Goal: Task Accomplishment & Management: Manage account settings

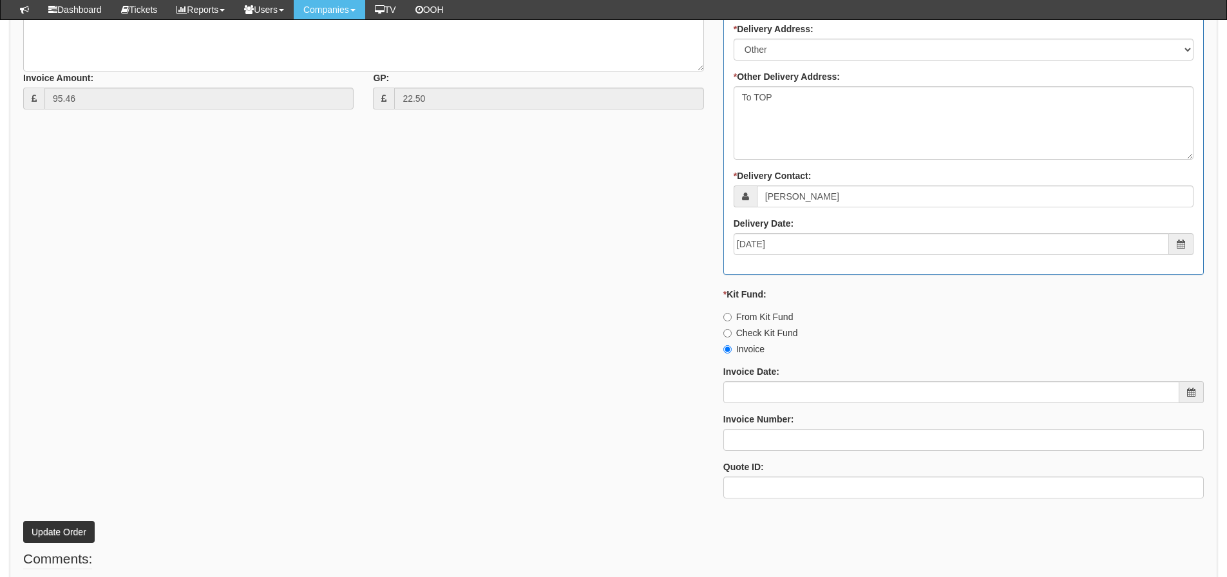
scroll to position [774, 0]
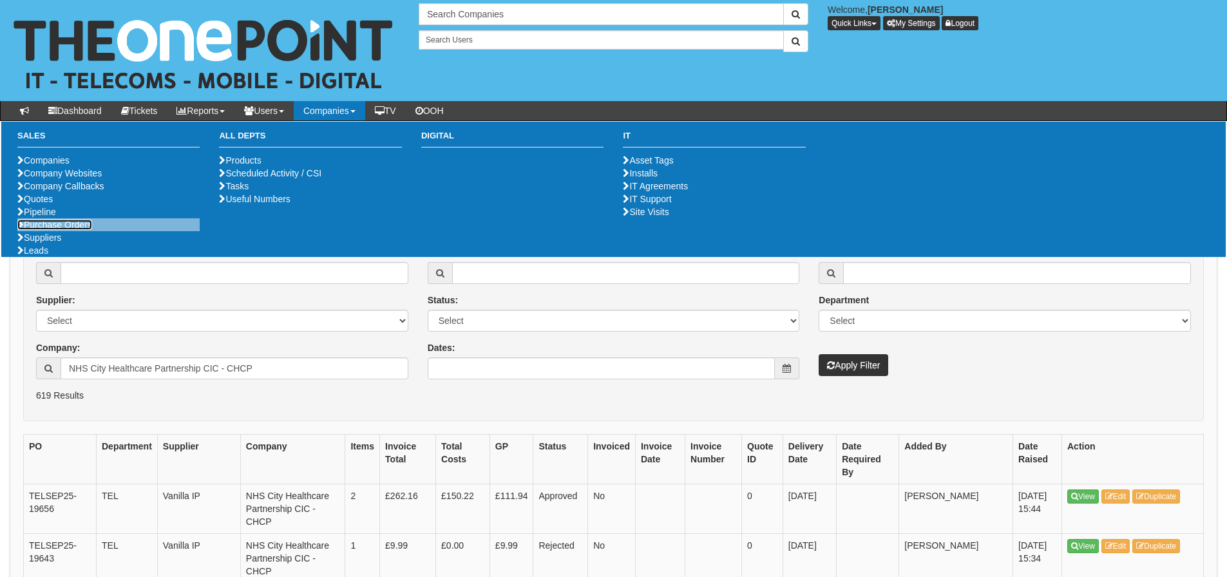
click at [45, 230] on link "Purchase Orders" at bounding box center [54, 225] width 75 height 10
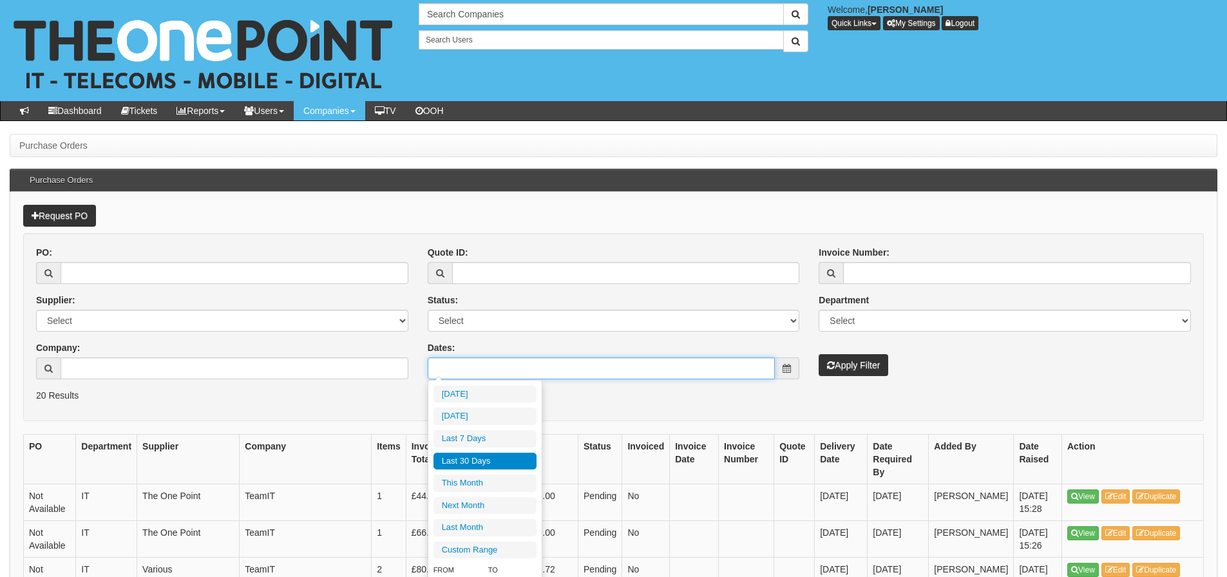
click at [539, 376] on input "Dates:" at bounding box center [602, 369] width 348 height 22
type input "2025-10-01"
type input "2025-09-26"
type input "[DATE]"
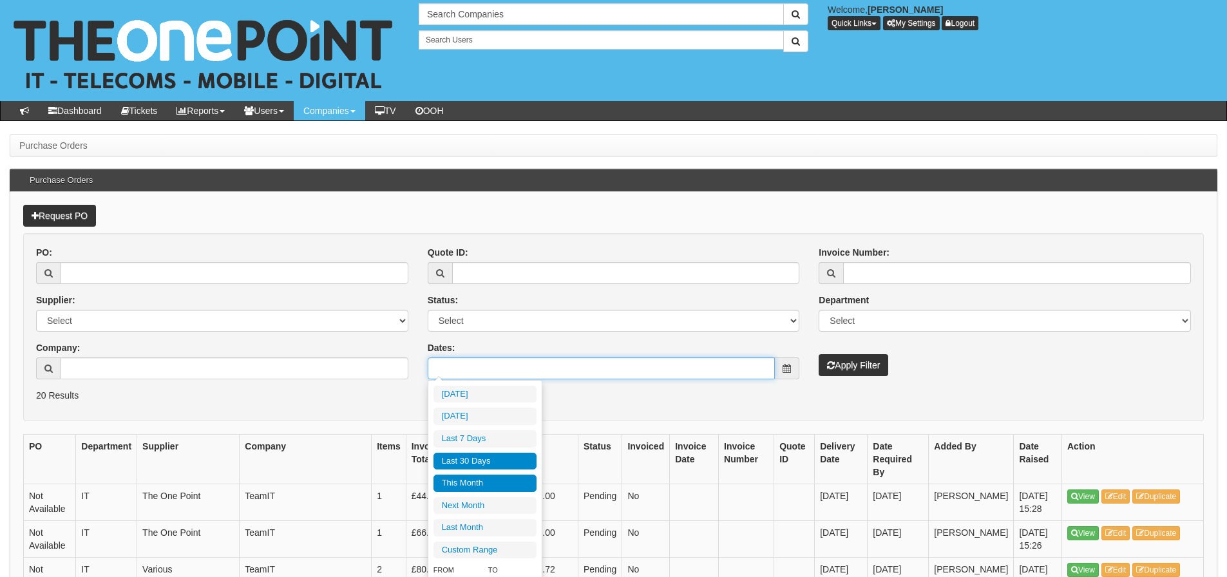
type input "2025-10-01"
type input "2025-10-31"
type input "[DATE]"
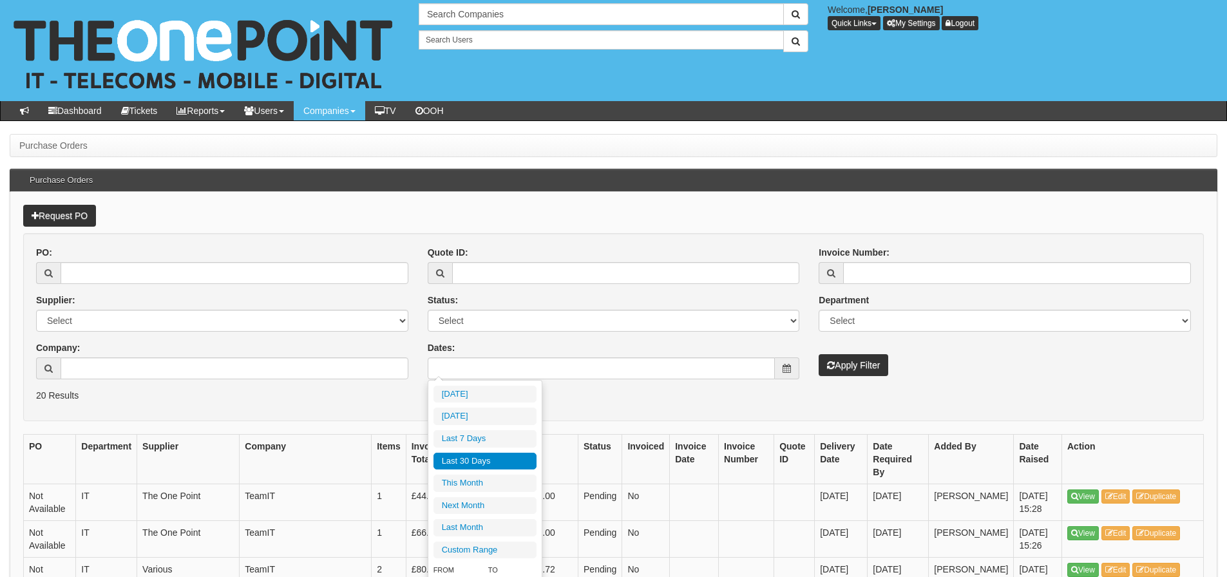
click at [490, 458] on li "Last 30 Days" at bounding box center [485, 461] width 103 height 17
type input "[DATE] - [DATE]"
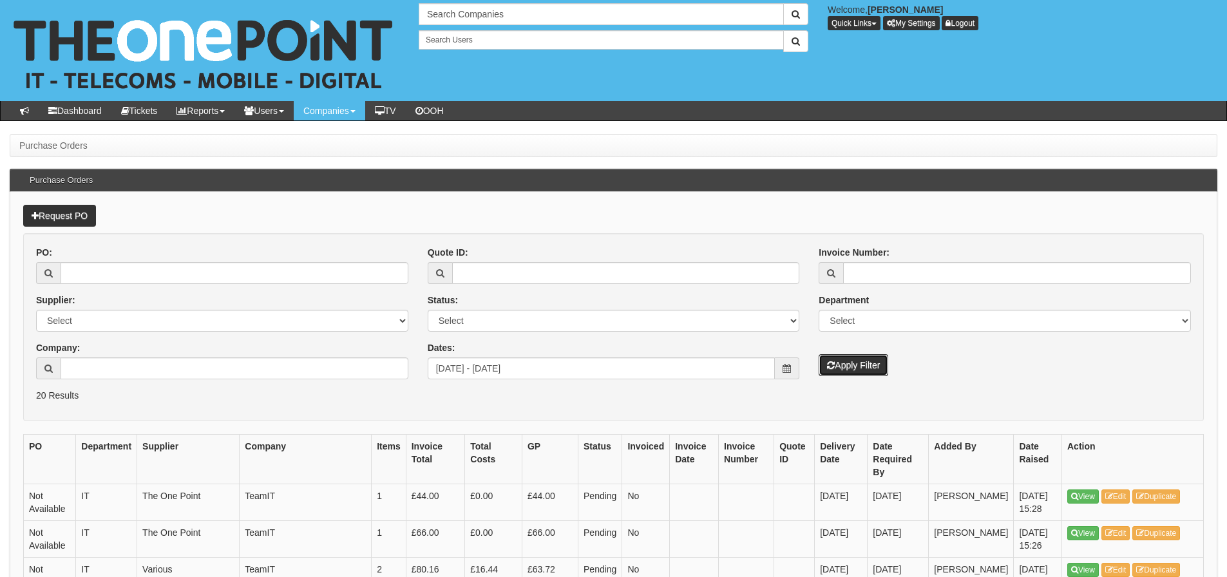
click at [843, 365] on button "Apply Filter" at bounding box center [854, 365] width 70 height 22
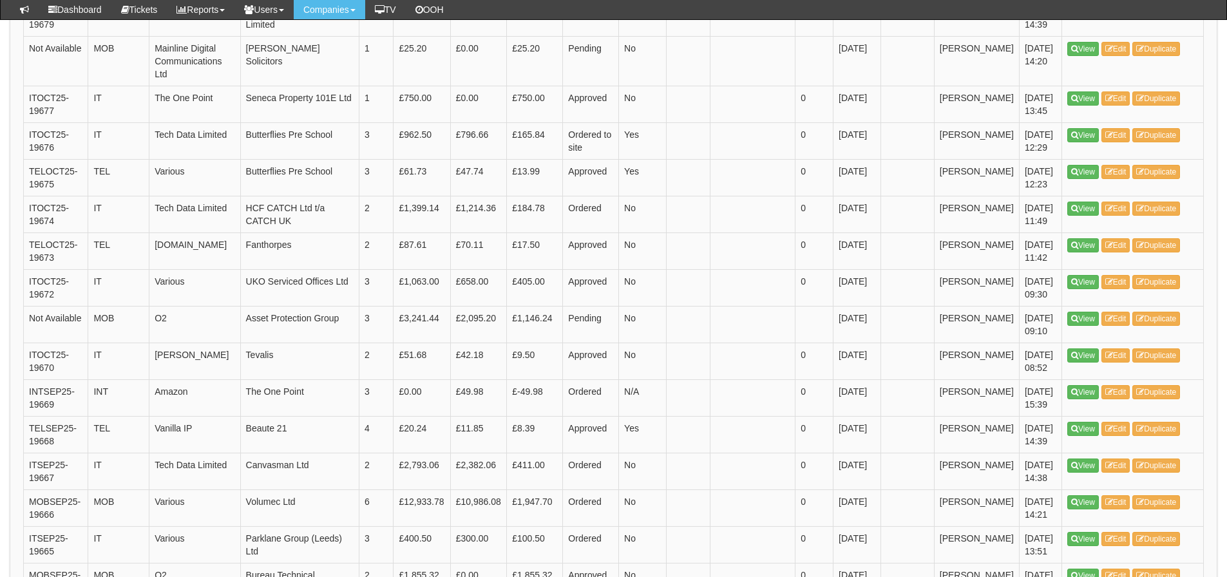
scroll to position [966, 0]
drag, startPoint x: 274, startPoint y: 199, endPoint x: 258, endPoint y: 189, distance: 19.1
click at [259, 195] on tr "ITOCT25-19674 IT Tech Data Limited HCF CATCH Ltd t/a CATCH UK 2 £1,399.14 £1,21…" at bounding box center [614, 213] width 1180 height 37
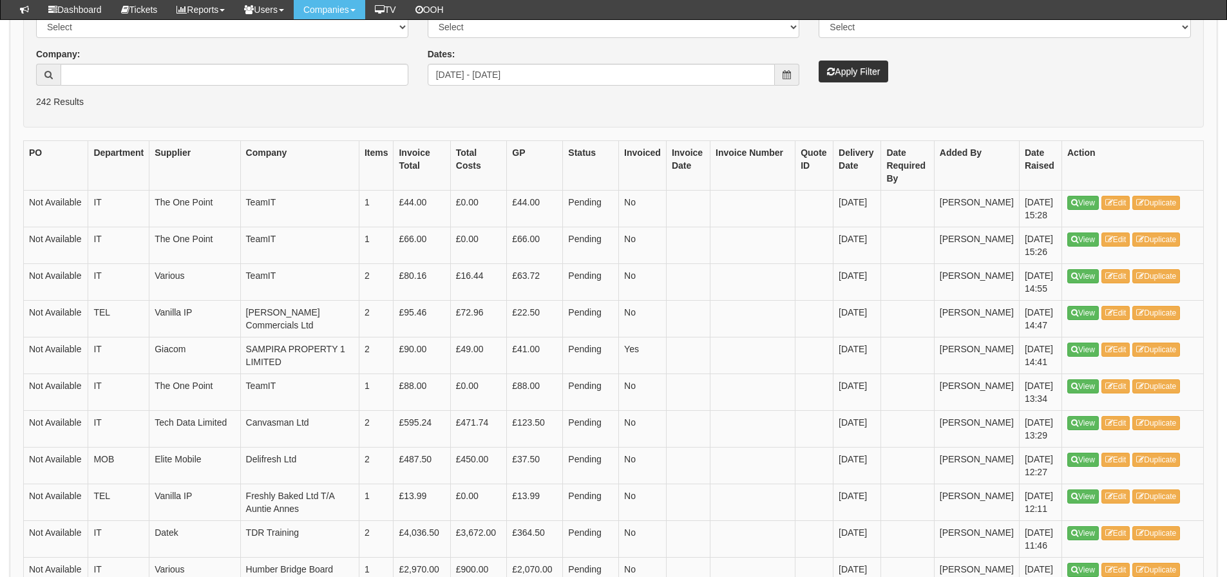
scroll to position [258, 0]
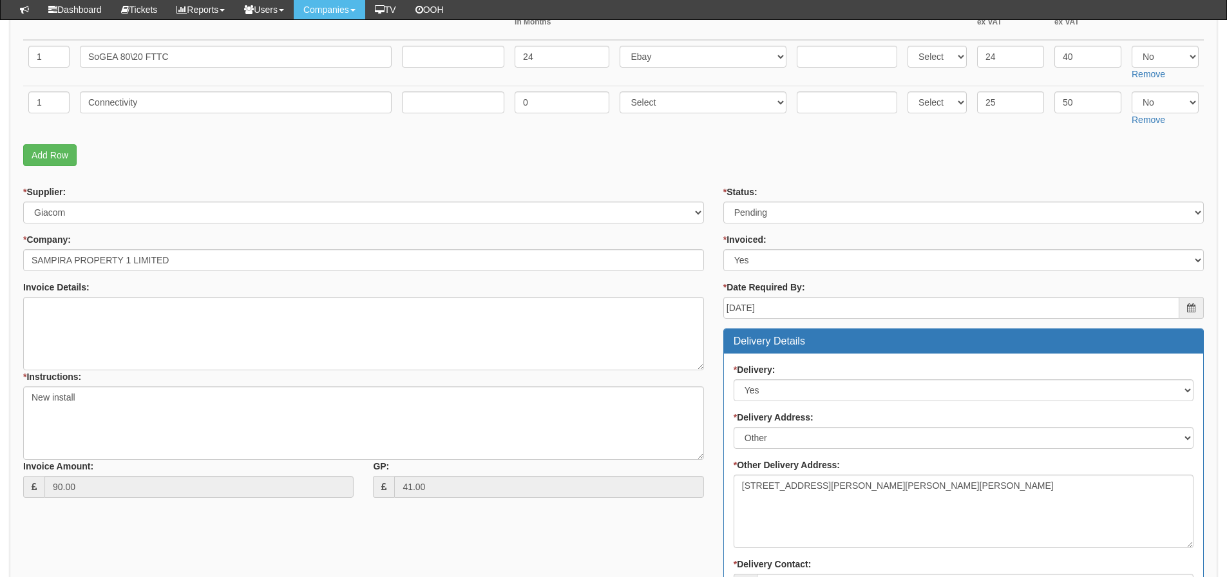
scroll to position [322, 0]
